Goal: Task Accomplishment & Management: Complete application form

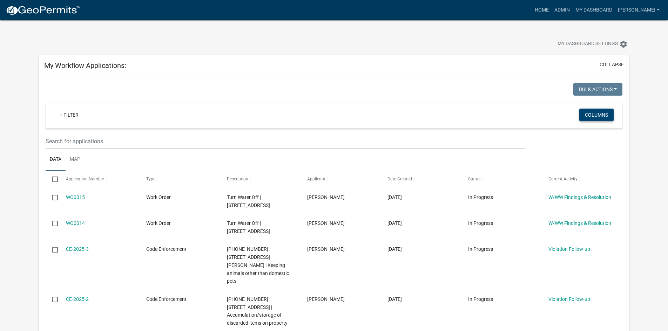
scroll to position [93, 0]
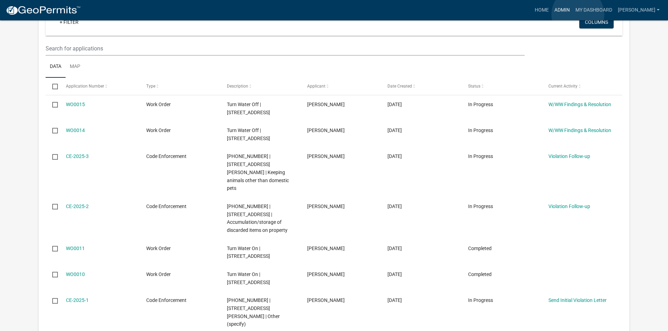
click at [573, 14] on link "Admin" at bounding box center [562, 10] width 21 height 13
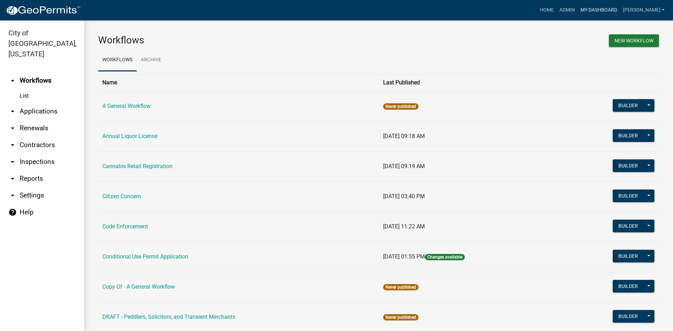
click at [608, 9] on link "My Dashboard" at bounding box center [599, 10] width 42 height 13
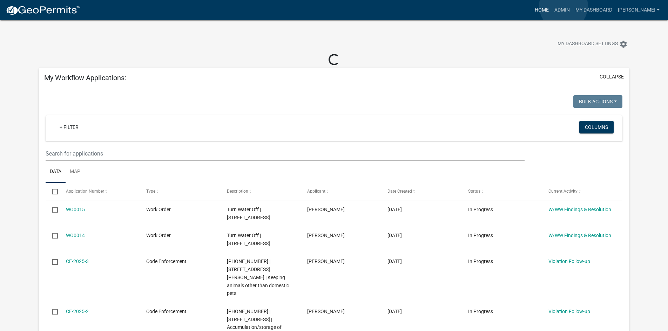
click at [552, 6] on link "Home" at bounding box center [542, 10] width 20 height 13
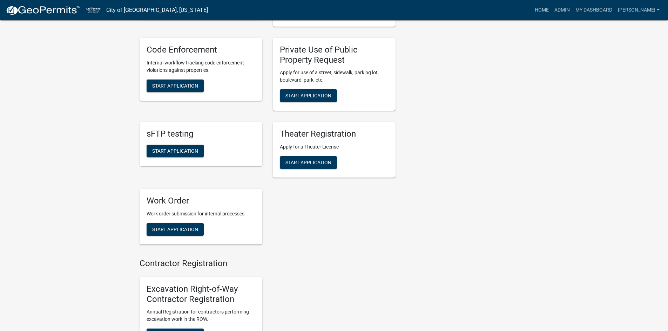
scroll to position [561, 0]
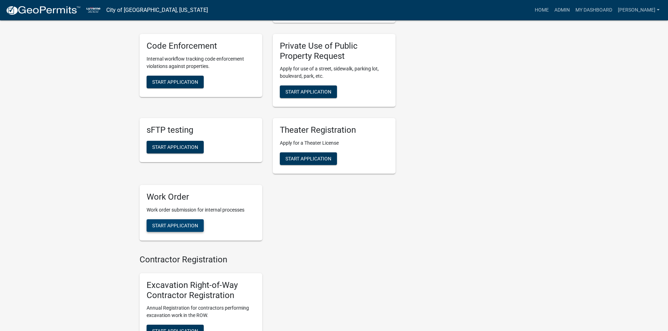
click at [189, 223] on span "Start Application" at bounding box center [175, 226] width 46 height 6
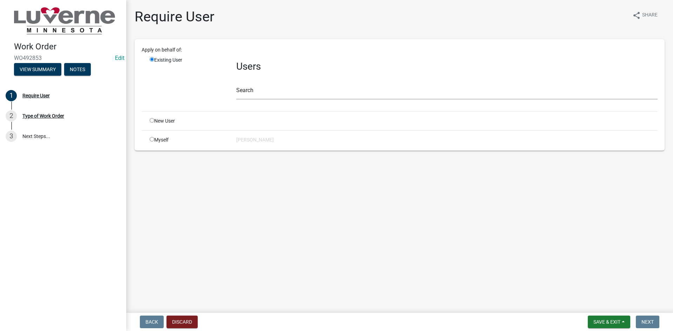
click at [149, 137] on div "Myself" at bounding box center [187, 139] width 87 height 7
click at [152, 138] on input "radio" at bounding box center [152, 139] width 5 height 5
radio input "true"
radio input "false"
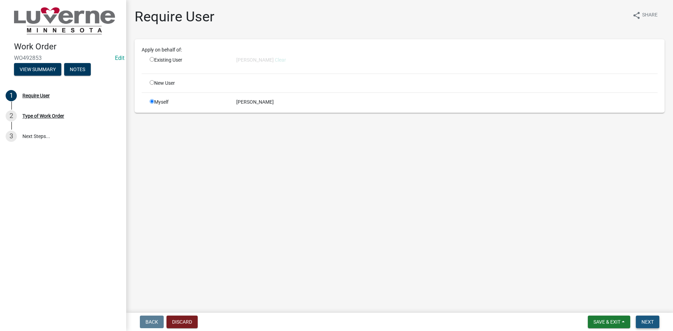
click at [641, 322] on button "Next" at bounding box center [647, 322] width 23 height 13
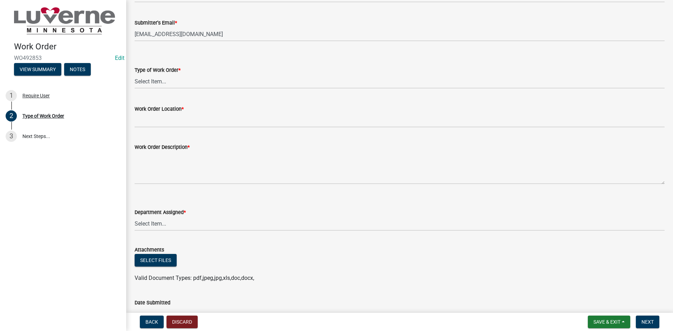
scroll to position [70, 0]
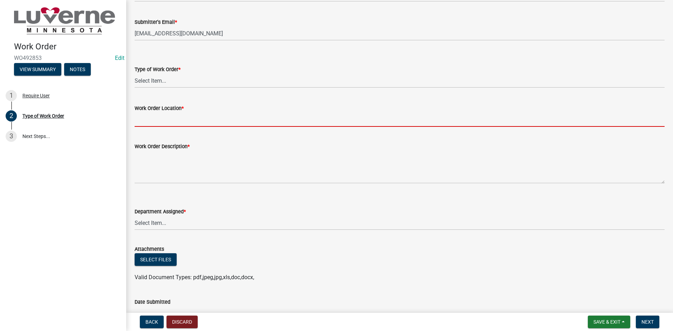
click at [169, 119] on input "Work Order Location *" at bounding box center [400, 120] width 530 height 14
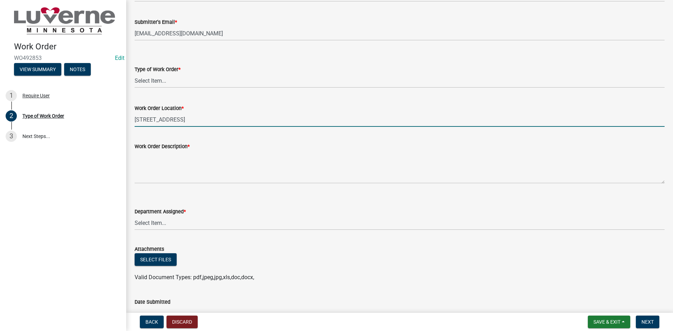
type input "[STREET_ADDRESS]"
click at [172, 83] on select "Select Item... Turn Water On Turn Water Off Turn Electric On Turn Electric Off …" at bounding box center [400, 81] width 530 height 14
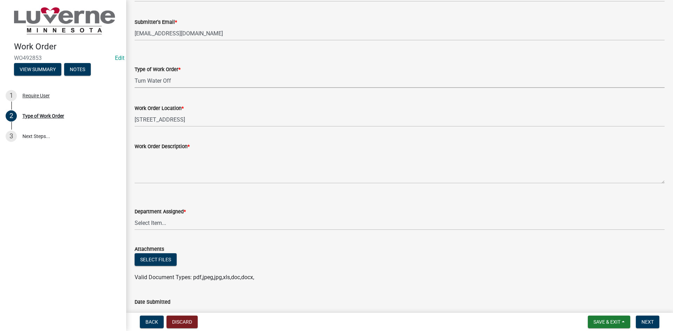
click at [135, 74] on select "Select Item... Turn Water On Turn Water Off Turn Electric On Turn Electric Off …" at bounding box center [400, 81] width 530 height 14
select select "3487136e-31a7-4f90-a544-0edd729f5503"
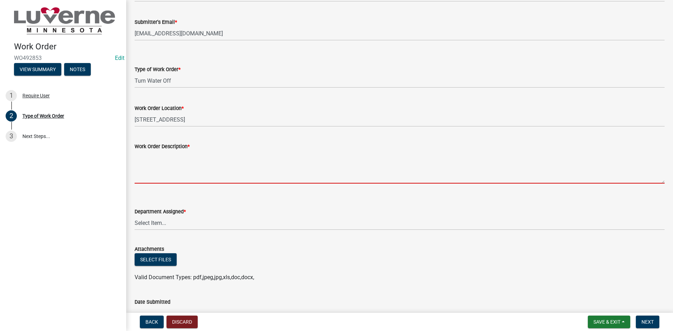
click at [169, 162] on textarea "Work Order Description *" at bounding box center [400, 167] width 530 height 33
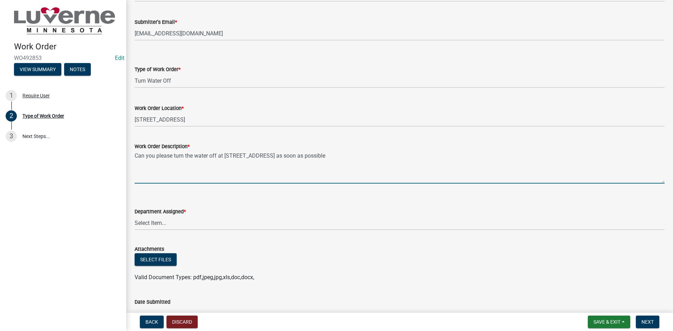
type textarea "Can you please turn the water off at [STREET_ADDRESS] as soon as possible"
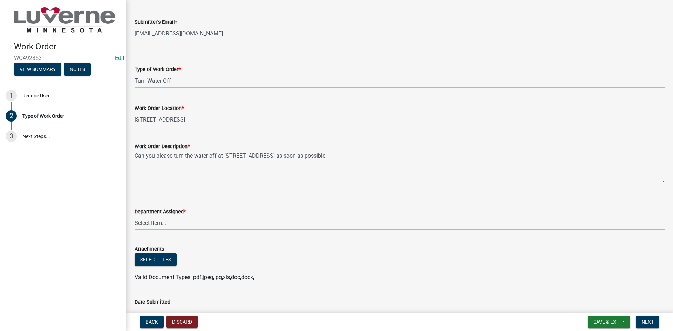
click at [173, 221] on select "Select Item... Building Maintenance Electric Department Water/Wastewater Depart…" at bounding box center [400, 223] width 530 height 14
click at [135, 216] on select "Select Item... Building Maintenance Electric Department Water/Wastewater Depart…" at bounding box center [400, 223] width 530 height 14
select select "edb76538-d0c3-4d52-9329-26c06442e383"
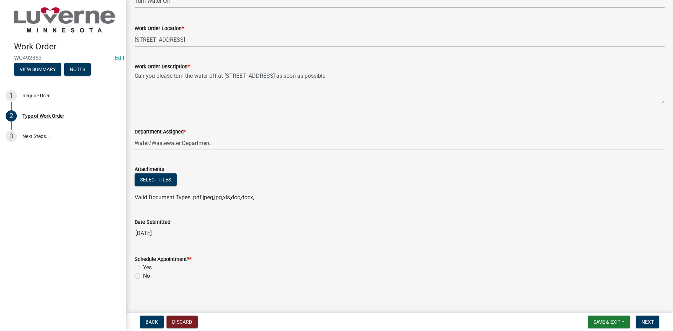
scroll to position [154, 0]
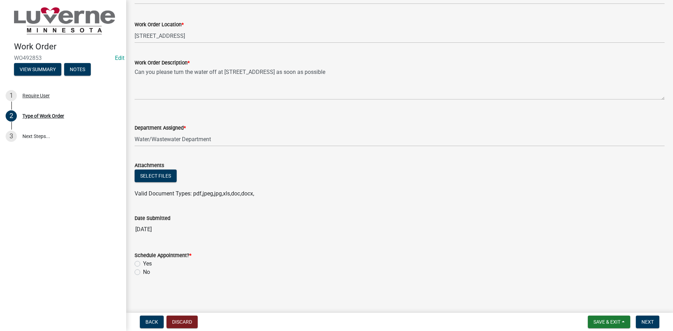
click at [143, 275] on label "No" at bounding box center [146, 272] width 7 height 8
click at [143, 273] on input "No" at bounding box center [145, 270] width 5 height 5
radio input "true"
click at [652, 322] on span "Next" at bounding box center [648, 322] width 12 height 6
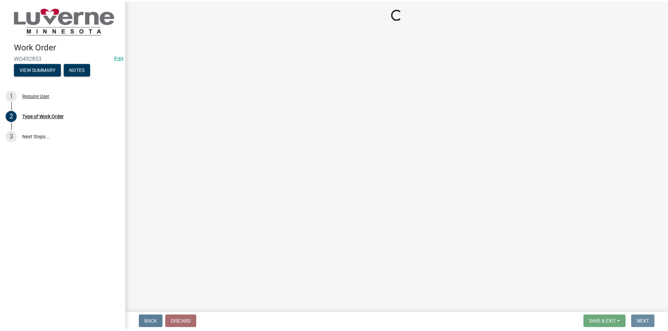
scroll to position [0, 0]
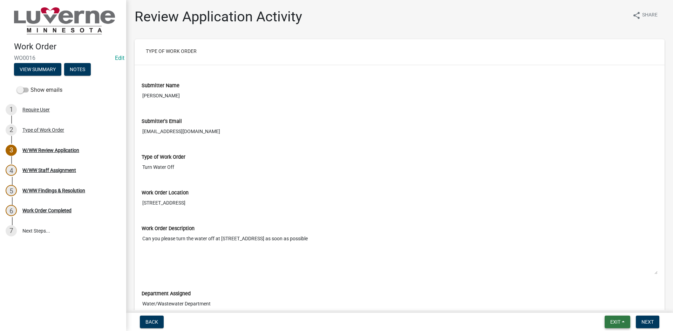
click at [613, 322] on span "Exit" at bounding box center [616, 322] width 10 height 6
click at [610, 302] on button "Save & Exit" at bounding box center [602, 304] width 56 height 17
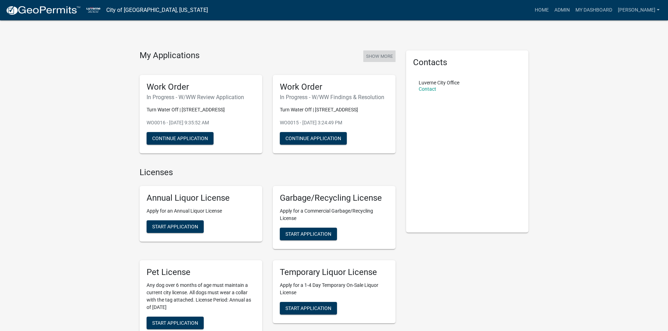
click at [381, 60] on button "Show More" at bounding box center [379, 56] width 32 height 12
